Goal: Navigation & Orientation: Find specific page/section

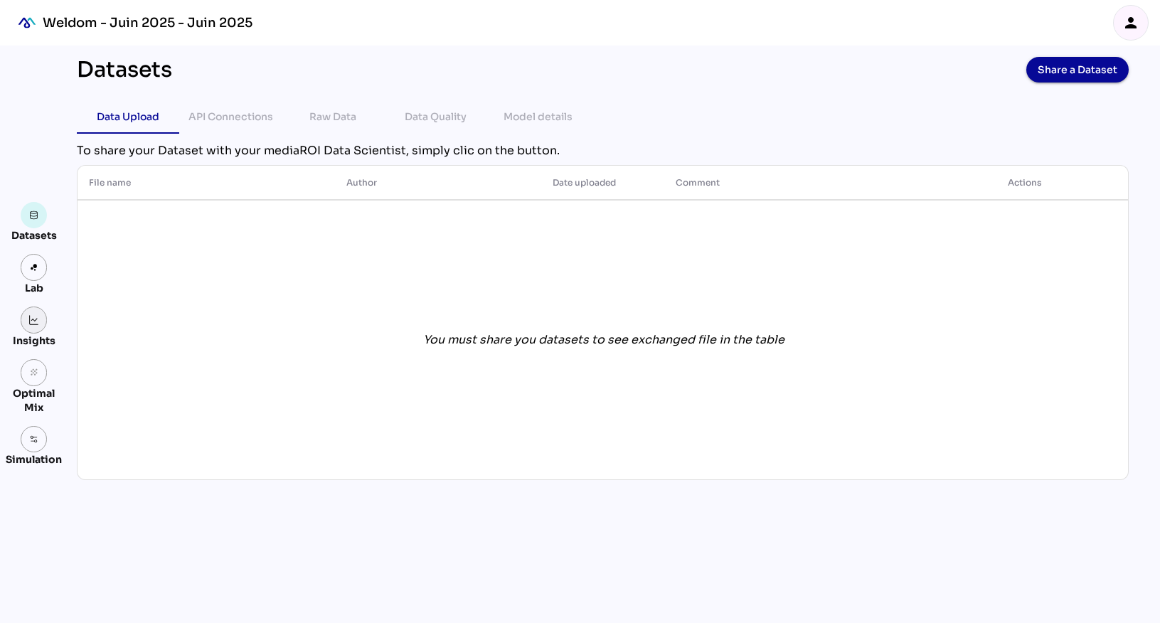
click at [32, 318] on img at bounding box center [34, 320] width 10 height 10
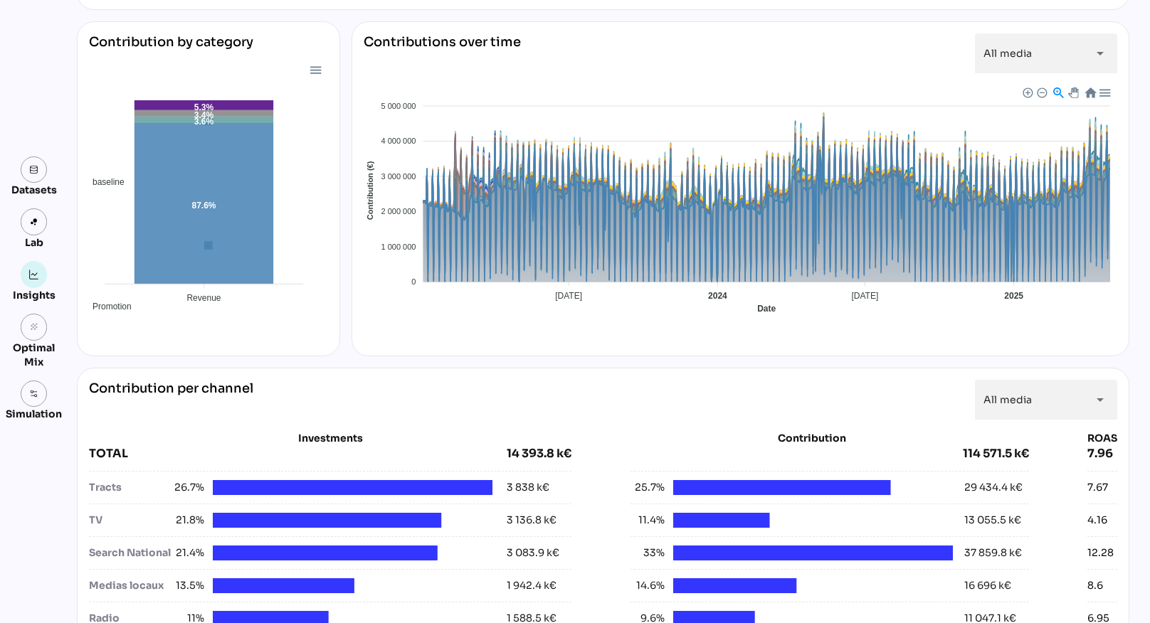
scroll to position [337, 0]
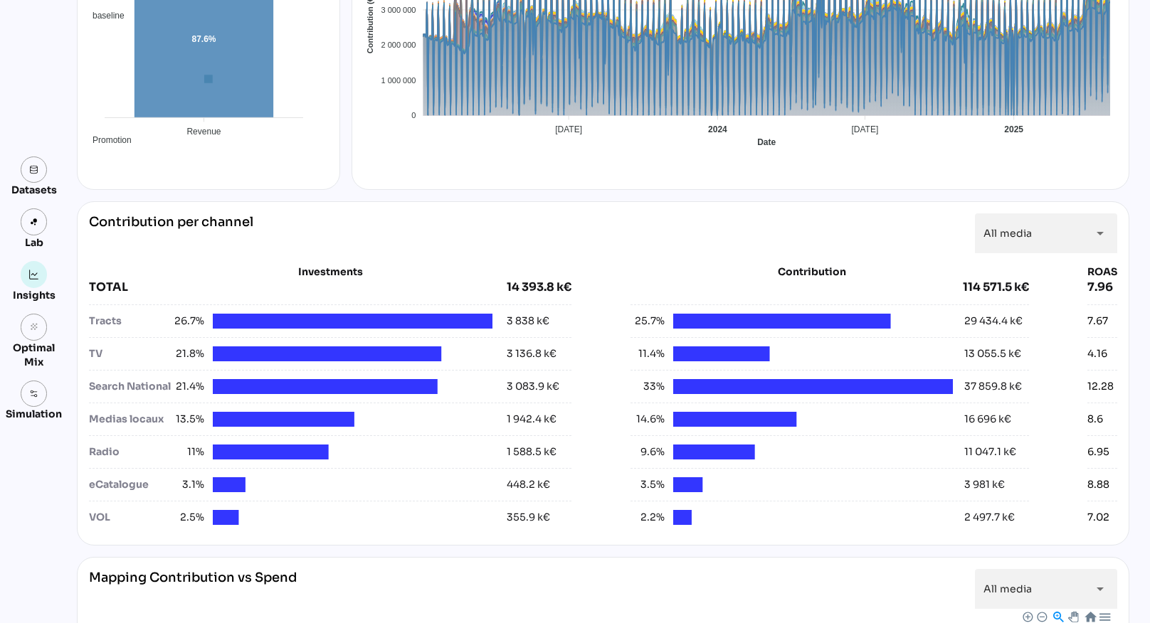
click at [269, 356] on div at bounding box center [327, 353] width 228 height 15
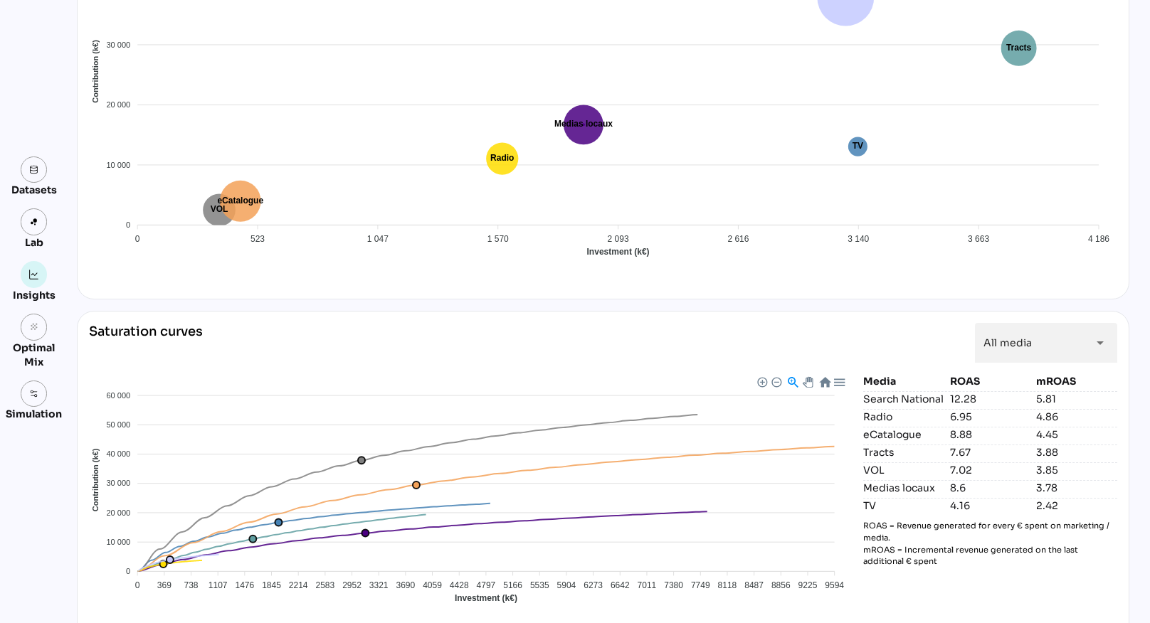
scroll to position [1076, 0]
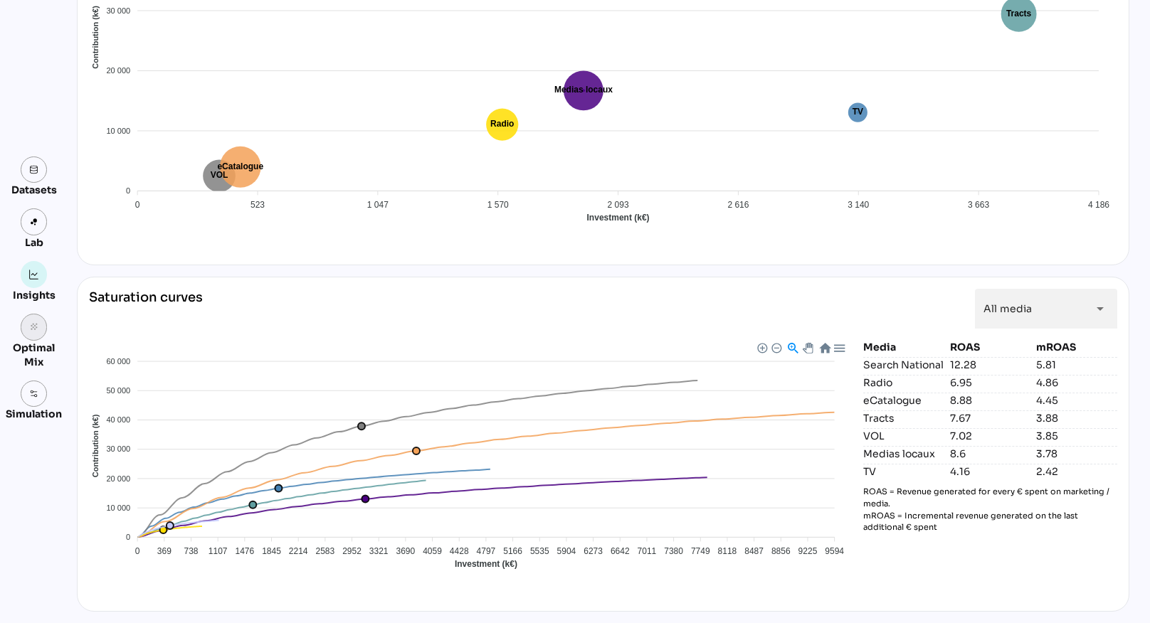
click at [31, 331] on icon "grain" at bounding box center [34, 327] width 10 height 10
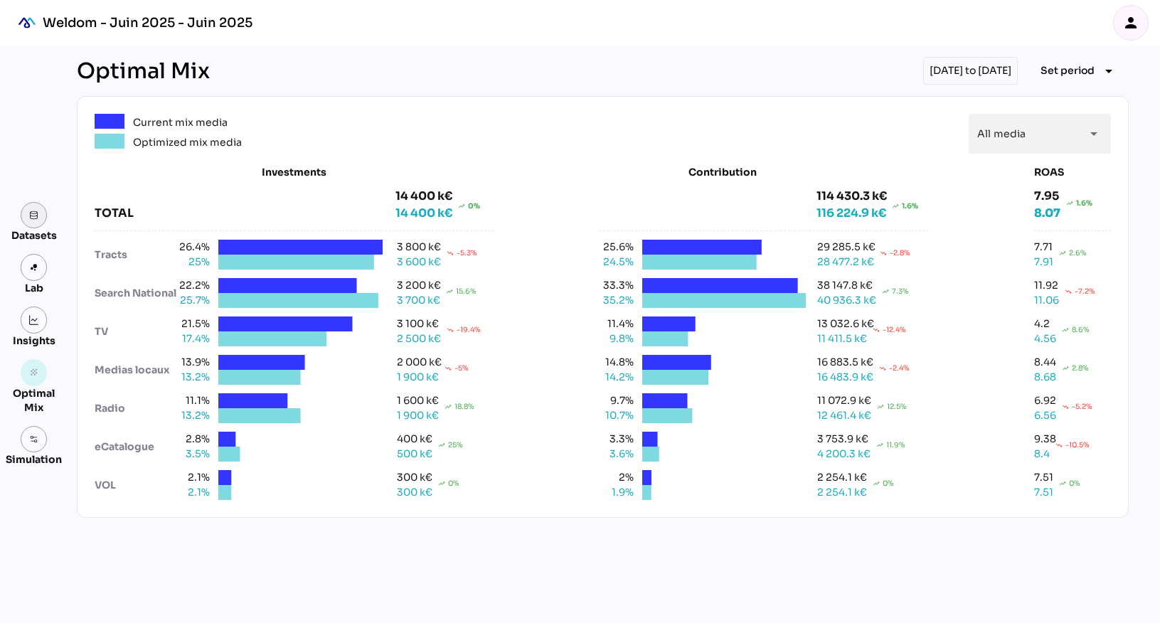
click at [31, 219] on img at bounding box center [34, 216] width 10 height 10
